Goal: Information Seeking & Learning: Learn about a topic

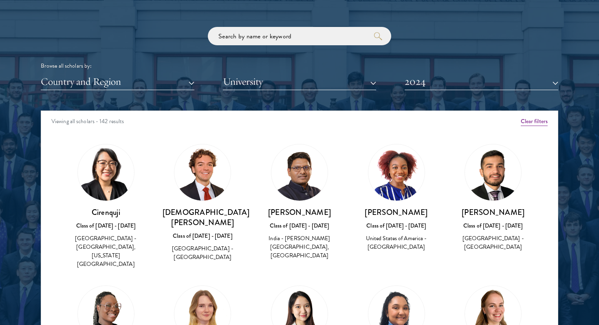
scroll to position [974, 0]
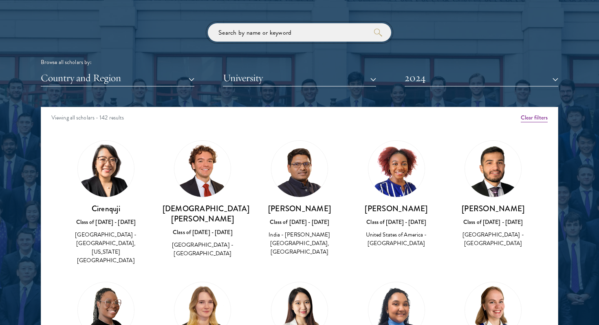
click at [239, 34] on input "search" at bounding box center [299, 32] width 183 height 18
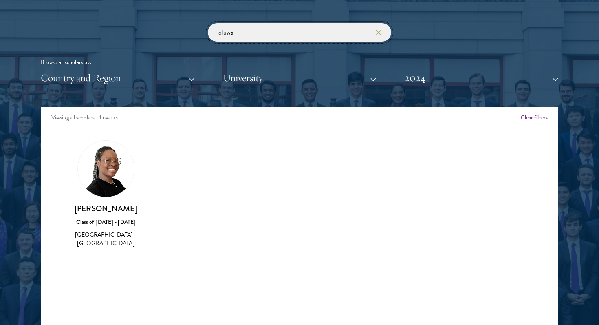
type input "oluwa"
click at [462, 82] on button "2024" at bounding box center [481, 78] width 154 height 17
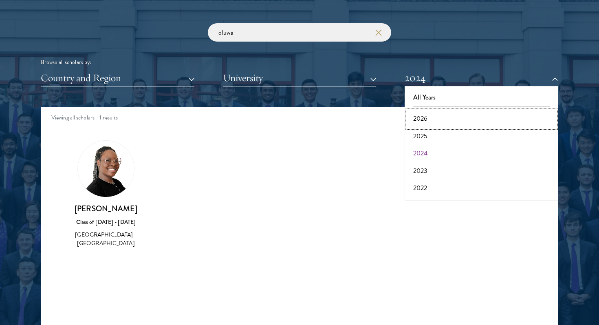
click at [429, 116] on button "2026" at bounding box center [481, 118] width 149 height 17
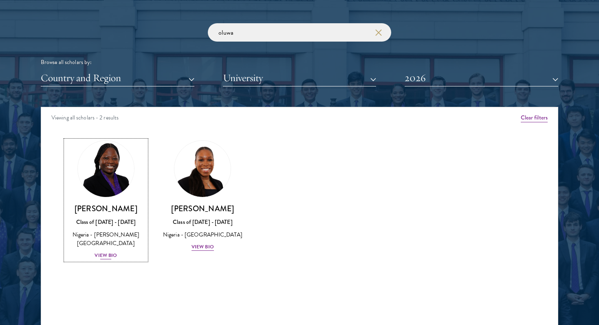
click at [105, 181] on img at bounding box center [106, 169] width 62 height 62
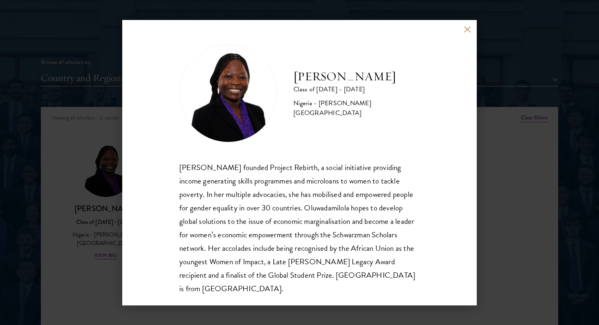
scroll to position [1, 0]
click at [466, 34] on div "[PERSON_NAME] Class of [DATE] - [DATE] [GEOGRAPHIC_DATA] - [PERSON_NAME][GEOGRA…" at bounding box center [299, 162] width 354 height 285
click at [465, 29] on button at bounding box center [466, 29] width 7 height 7
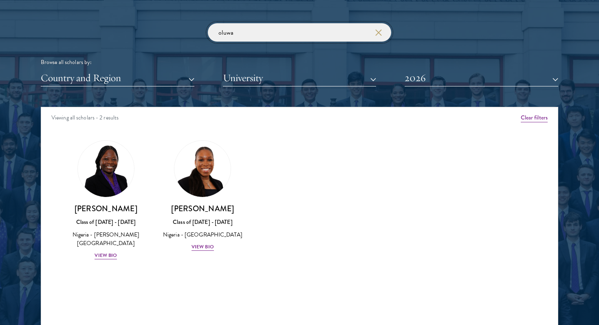
drag, startPoint x: 254, startPoint y: 31, endPoint x: 194, endPoint y: 31, distance: 60.3
click at [194, 31] on div "oluwa Browse all scholars by: Country and Region All Countries and Regions [GEO…" at bounding box center [299, 54] width 517 height 63
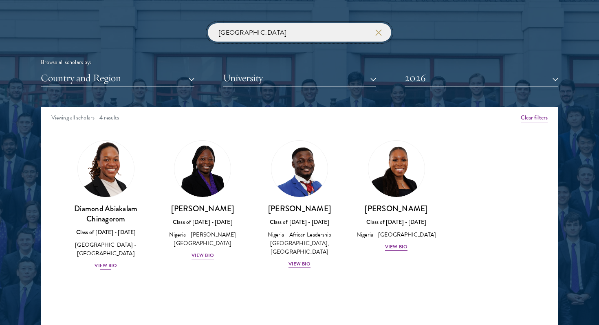
type input "[GEOGRAPHIC_DATA]"
click at [97, 198] on link "Diamond Abiakalam [GEOGRAPHIC_DATA] Class of [DATE] - [DATE] [GEOGRAPHIC_DATA] …" at bounding box center [106, 205] width 81 height 130
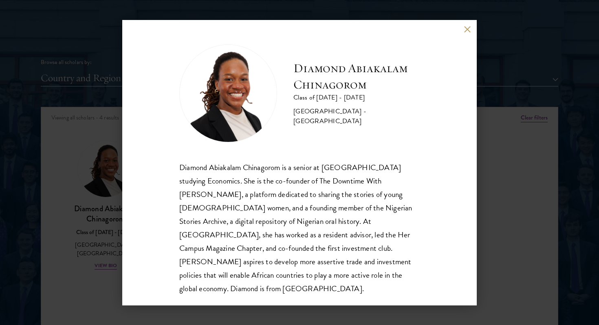
click at [87, 228] on div "Diamond Abiakalam [GEOGRAPHIC_DATA] Class of [DATE] - [DATE] [GEOGRAPHIC_DATA] …" at bounding box center [299, 162] width 599 height 325
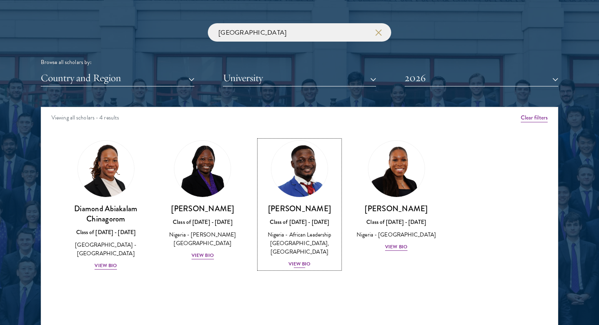
click at [301, 203] on h3 "[PERSON_NAME]" at bounding box center [299, 208] width 81 height 10
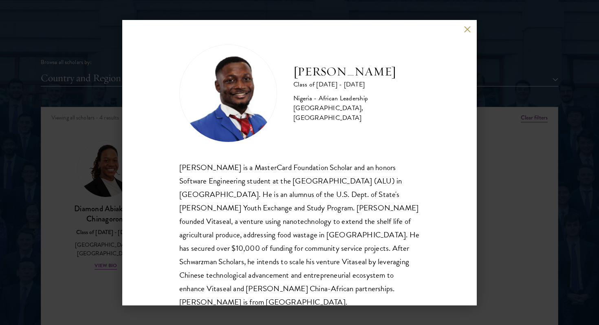
scroll to position [14, 0]
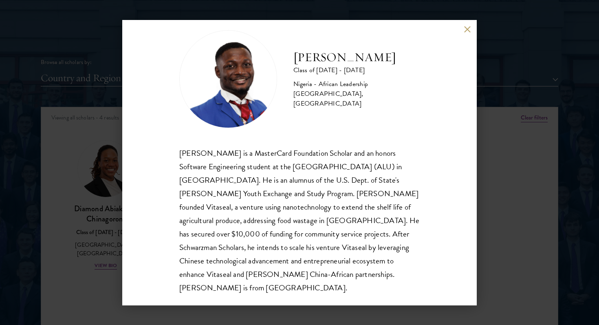
click at [97, 229] on div "[PERSON_NAME] Class of [DATE] - [DATE] [GEOGRAPHIC_DATA] - African Leadership […" at bounding box center [299, 162] width 599 height 325
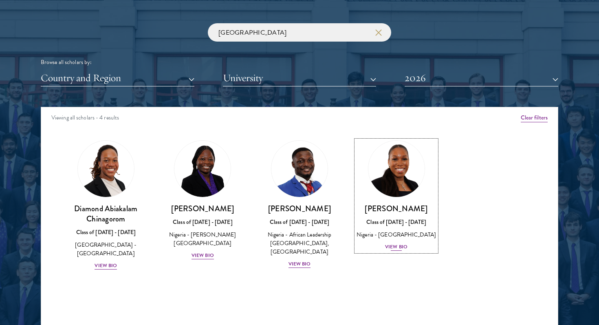
click at [389, 214] on div "[PERSON_NAME] Class of [DATE] - [DATE] [GEOGRAPHIC_DATA] - [GEOGRAPHIC_DATA] Vi…" at bounding box center [396, 227] width 81 height 48
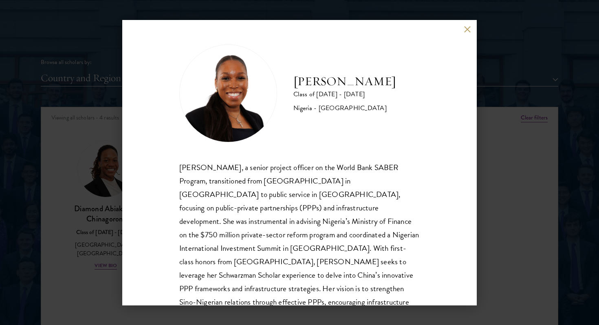
click at [522, 129] on div "[PERSON_NAME] Class of [DATE] - [DATE] [GEOGRAPHIC_DATA] - [GEOGRAPHIC_DATA][PE…" at bounding box center [299, 162] width 599 height 325
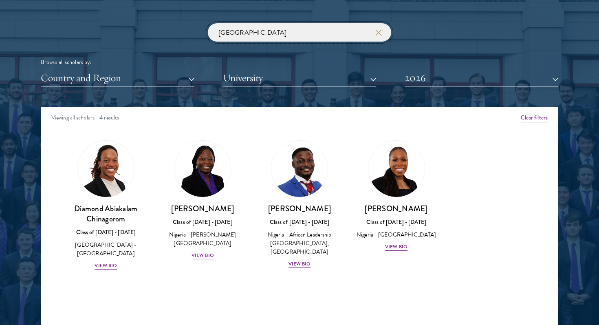
drag, startPoint x: 259, startPoint y: 34, endPoint x: 199, endPoint y: 31, distance: 60.3
click at [199, 31] on div "[GEOGRAPHIC_DATA] Browse all scholars by: Country and Region All Countries and …" at bounding box center [299, 54] width 517 height 63
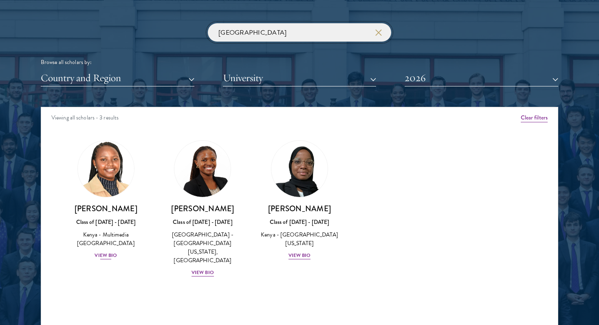
type input "[GEOGRAPHIC_DATA]"
click at [96, 210] on h3 "[PERSON_NAME]" at bounding box center [106, 208] width 81 height 10
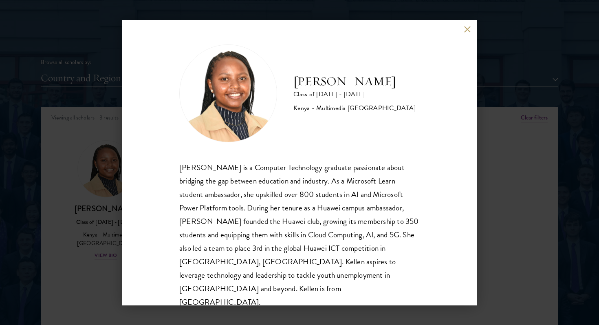
click at [81, 272] on div "[PERSON_NAME] Class of [DATE] - [DATE] [GEOGRAPHIC_DATA] - Multimedia [GEOGRAPH…" at bounding box center [299, 162] width 599 height 325
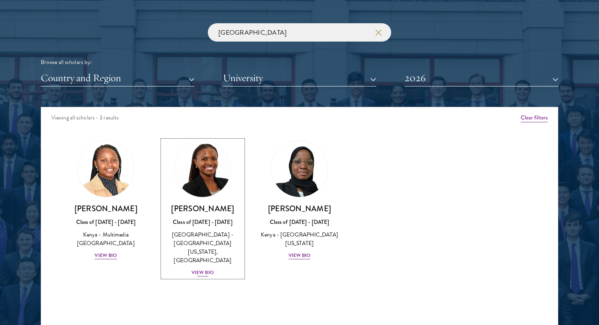
click at [189, 203] on h3 "[PERSON_NAME]" at bounding box center [202, 208] width 81 height 10
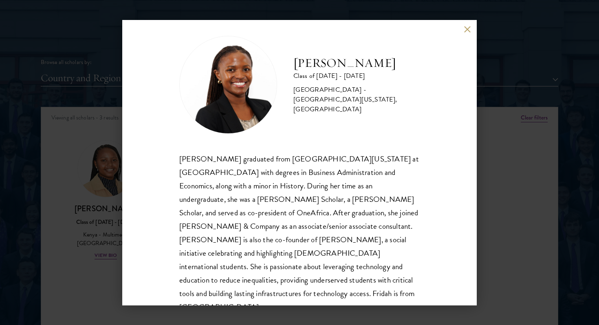
scroll to position [14, 0]
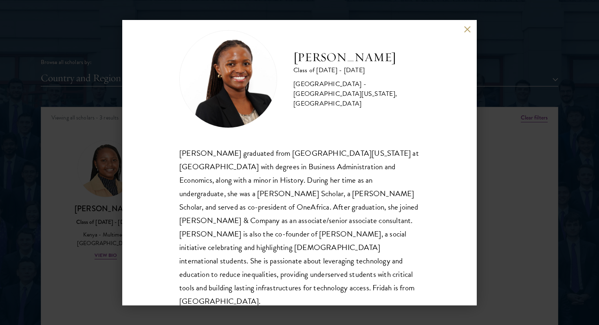
click at [60, 249] on div "[PERSON_NAME] Class of [DATE] - [DATE] [GEOGRAPHIC_DATA] - [GEOGRAPHIC_DATA][US…" at bounding box center [299, 162] width 599 height 325
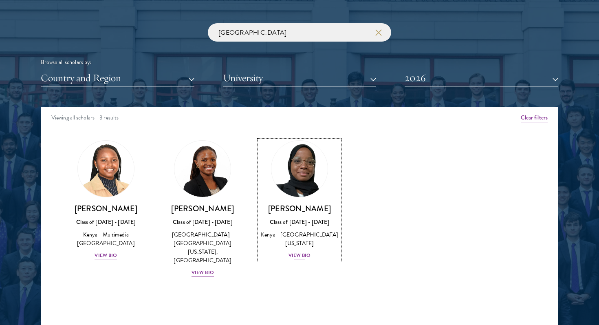
click at [296, 201] on link "[PERSON_NAME] Class of [DATE] - [DATE] [GEOGRAPHIC_DATA] - [GEOGRAPHIC_DATA][US…" at bounding box center [299, 200] width 81 height 120
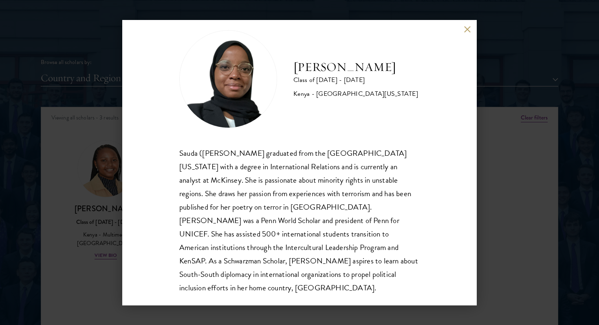
click at [528, 223] on div "[PERSON_NAME] Class of [DATE] - [DATE] [GEOGRAPHIC_DATA] - [GEOGRAPHIC_DATA][US…" at bounding box center [299, 162] width 599 height 325
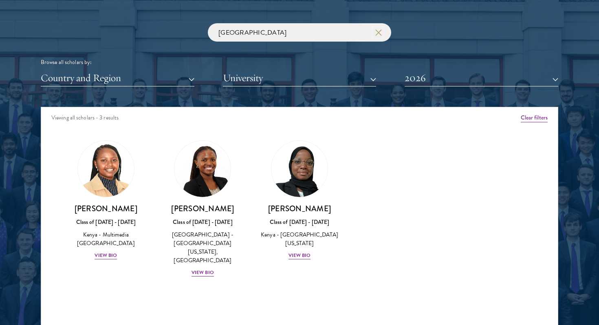
click at [379, 33] on use "button" at bounding box center [377, 31] width 11 height 11
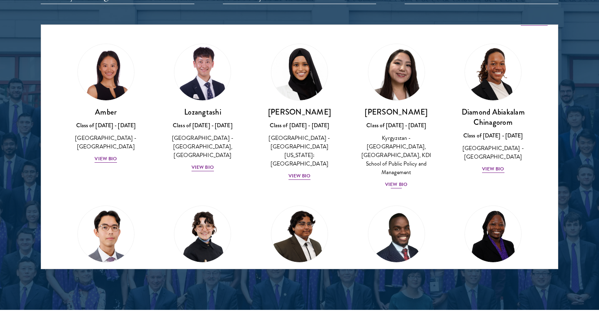
scroll to position [15, 0]
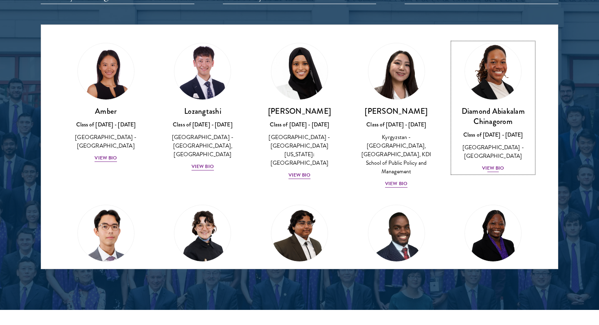
click at [503, 131] on div "Class of [DATE] - [DATE]" at bounding box center [492, 134] width 81 height 9
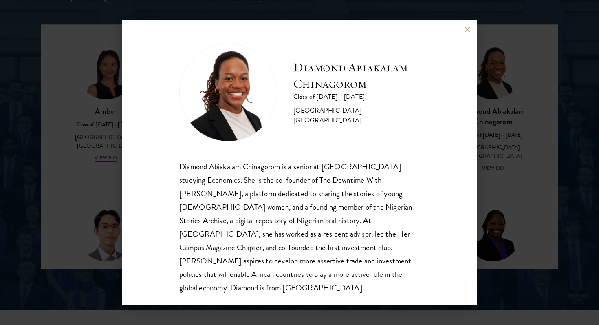
scroll to position [0, 0]
click at [524, 171] on div "Diamond Abiakalam [GEOGRAPHIC_DATA] Class of [DATE] - [DATE] [GEOGRAPHIC_DATA] …" at bounding box center [299, 162] width 599 height 325
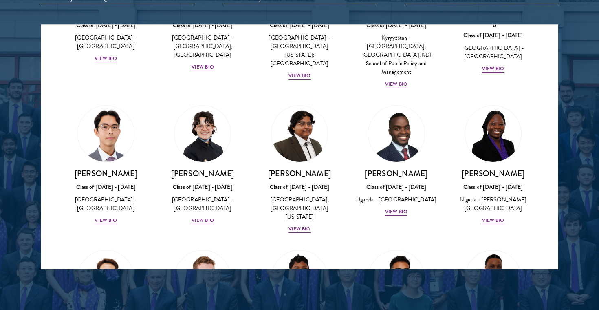
scroll to position [124, 0]
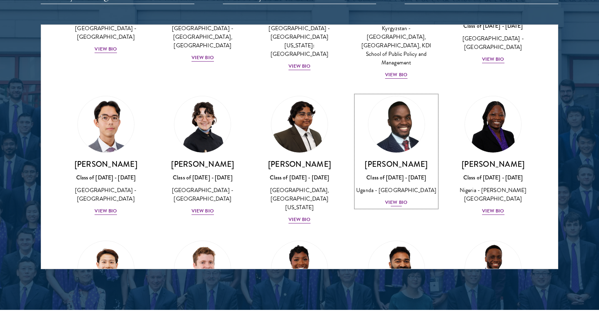
click at [392, 159] on h3 "[PERSON_NAME]" at bounding box center [396, 164] width 81 height 10
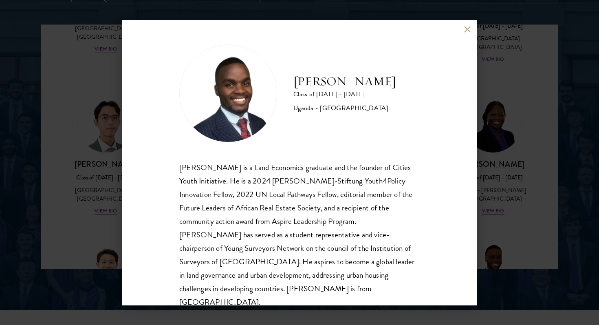
click at [491, 188] on div "[PERSON_NAME] Class of [DATE] - [DATE] [GEOGRAPHIC_DATA] - [GEOGRAPHIC_DATA] [G…" at bounding box center [299, 162] width 599 height 325
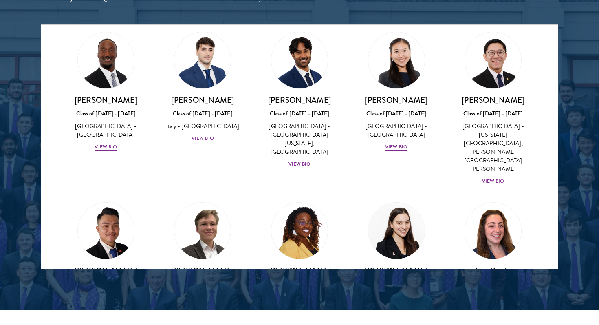
scroll to position [2955, 0]
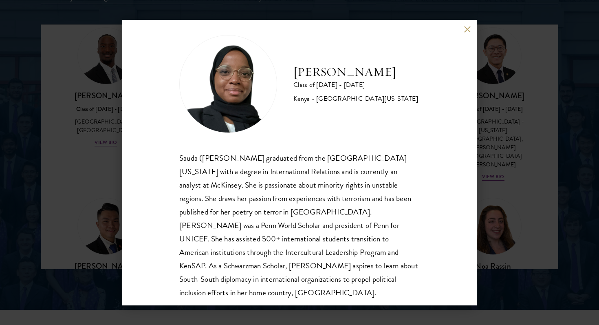
scroll to position [14, 0]
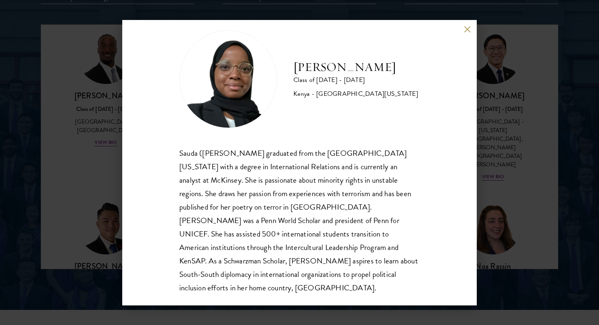
click at [502, 181] on div "[PERSON_NAME] Class of [DATE] - [DATE] [GEOGRAPHIC_DATA] - [GEOGRAPHIC_DATA][US…" at bounding box center [299, 162] width 599 height 325
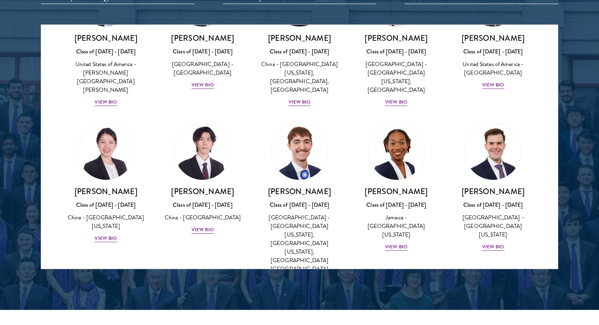
scroll to position [3900, 0]
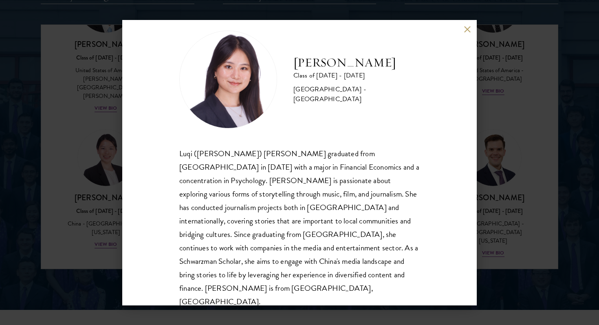
scroll to position [14, 0]
click at [533, 215] on div "[PERSON_NAME] Class of [DATE] - [DATE] [GEOGRAPHIC_DATA] - [GEOGRAPHIC_DATA] Lu…" at bounding box center [299, 162] width 599 height 325
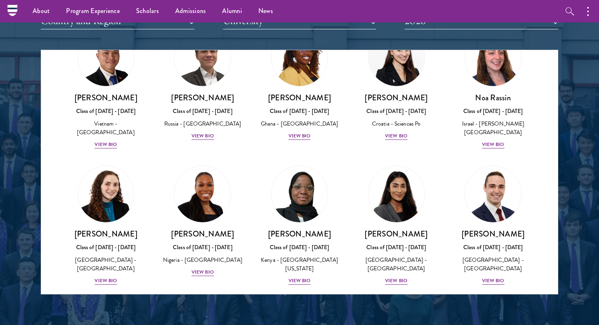
scroll to position [3145, 0]
